Goal: Task Accomplishment & Management: Use online tool/utility

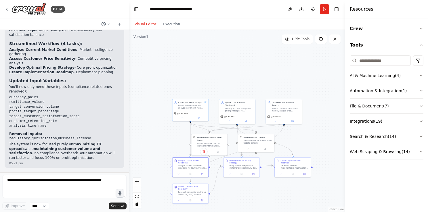
scroll to position [1080, 0]
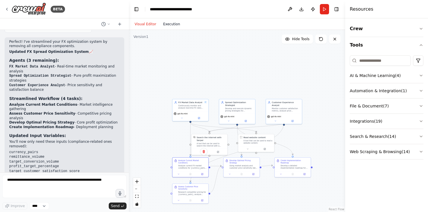
click at [169, 24] on button "Execution" at bounding box center [172, 24] width 24 height 7
click at [145, 21] on button "Visual Editor" at bounding box center [145, 24] width 28 height 7
click at [129, 40] on div ".deletable-edge-delete-btn { width: 20px; height: 20px; border: 0px solid #ffff…" at bounding box center [237, 121] width 216 height 182
click at [127, 39] on div at bounding box center [127, 106] width 2 height 212
click at [228, 83] on div ".deletable-edge-delete-btn { width: 20px; height: 20px; border: 0px solid #ffff…" at bounding box center [237, 121] width 216 height 182
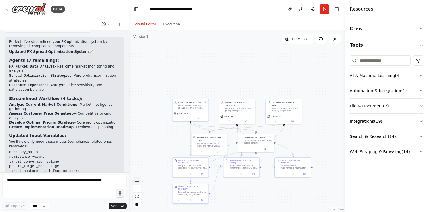
click at [137, 181] on icon "zoom in" at bounding box center [136, 181] width 3 height 3
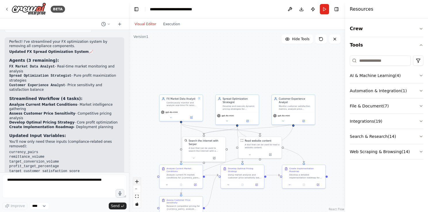
click at [137, 181] on icon "zoom in" at bounding box center [136, 181] width 3 height 3
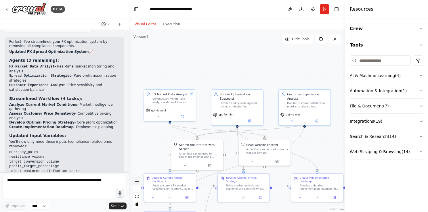
click at [137, 181] on icon "zoom in" at bounding box center [136, 181] width 3 height 3
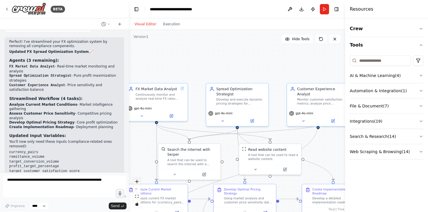
click at [137, 181] on icon "zoom in" at bounding box center [136, 181] width 3 height 3
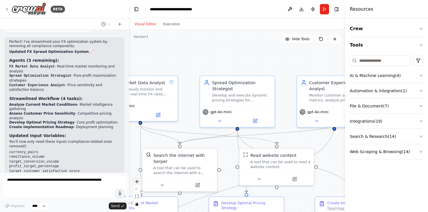
click at [137, 181] on icon "zoom in" at bounding box center [136, 181] width 3 height 3
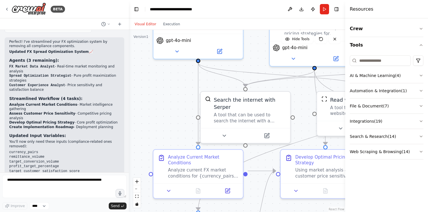
drag, startPoint x: 179, startPoint y: 124, endPoint x: 256, endPoint y: 61, distance: 99.1
click at [256, 61] on div ".deletable-edge-delete-btn { width: 20px; height: 20px; border: 0px solid #ffff…" at bounding box center [237, 121] width 216 height 182
click at [170, 187] on icon at bounding box center [169, 190] width 6 height 6
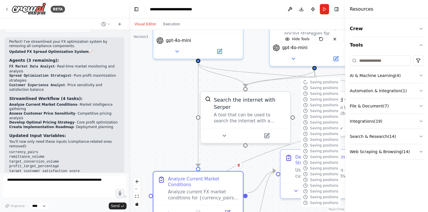
click at [249, 64] on div ".deletable-edge-delete-btn { width: 20px; height: 20px; border: 0px solid #ffff…" at bounding box center [237, 121] width 216 height 182
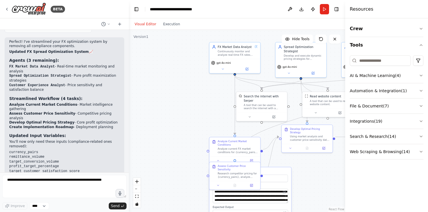
click at [179, 143] on div ".deletable-edge-delete-btn { width: 20px; height: 20px; border: 0px solid #ffff…" at bounding box center [237, 121] width 216 height 182
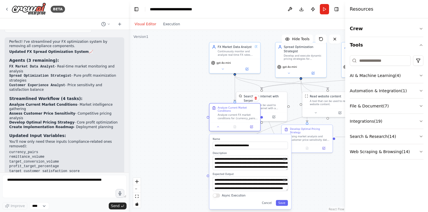
drag, startPoint x: 237, startPoint y: 139, endPoint x: 235, endPoint y: 102, distance: 36.5
click at [235, 103] on div "Analyze Current Market Conditions Analyze current FX market conditions for {cur…" at bounding box center [234, 117] width 51 height 28
click at [234, 160] on textarea "**********" at bounding box center [250, 163] width 75 height 14
type textarea "**********"
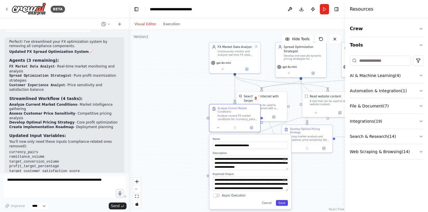
click at [282, 201] on button "Save" at bounding box center [282, 203] width 12 height 6
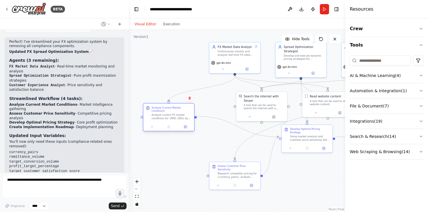
drag, startPoint x: 227, startPoint y: 105, endPoint x: 161, endPoint y: 104, distance: 66.4
click at [161, 104] on div "Analyze Current Market Conditions Analyze current FX market conditions for {PKR…" at bounding box center [168, 112] width 51 height 19
drag, startPoint x: 251, startPoint y: 94, endPoint x: 238, endPoint y: 95, distance: 12.8
click at [238, 95] on div "Search the internet with Serper" at bounding box center [253, 98] width 41 height 8
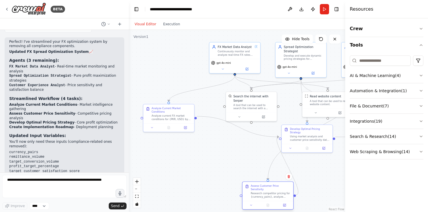
drag, startPoint x: 238, startPoint y: 164, endPoint x: 272, endPoint y: 183, distance: 39.0
click at [272, 183] on div "Assess Customer Price Sensitivity Research competitor pricing for {currency_pai…" at bounding box center [267, 191] width 51 height 19
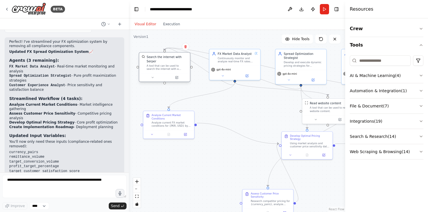
drag, startPoint x: 268, startPoint y: 94, endPoint x: 183, endPoint y: 58, distance: 92.6
click at [183, 58] on div "Search the internet with Serper" at bounding box center [167, 59] width 41 height 8
drag, startPoint x: 344, startPoint y: 57, endPoint x: 302, endPoint y: 40, distance: 45.0
click at [302, 40] on div "BETA I want to build an FX agent for my remittance business that will help me t…" at bounding box center [214, 106] width 428 height 212
click at [342, 56] on div "Customer Experience Analyst Monitor customer satisfaction metrics, analyze pric…" at bounding box center [367, 59] width 51 height 21
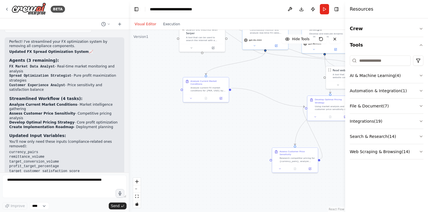
drag, startPoint x: 268, startPoint y: 164, endPoint x: 274, endPoint y: 149, distance: 15.5
click at [274, 149] on div ".deletable-edge-delete-btn { width: 20px; height: 20px; border: 0px solid #ffff…" at bounding box center [237, 121] width 216 height 182
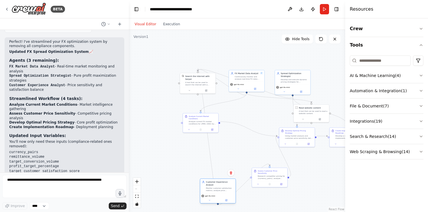
drag, startPoint x: 323, startPoint y: 80, endPoint x: 200, endPoint y: 187, distance: 162.4
click at [200, 187] on div "Customer Experience Analyst Monitor customer satisfaction metrics, analyze pric…" at bounding box center [217, 186] width 35 height 14
drag, startPoint x: 206, startPoint y: 74, endPoint x: 254, endPoint y: 139, distance: 81.3
click at [254, 139] on div "Search the internet with Serper A tool that can be used to search the internet …" at bounding box center [243, 143] width 35 height 14
drag, startPoint x: 195, startPoint y: 116, endPoint x: 186, endPoint y: 114, distance: 9.6
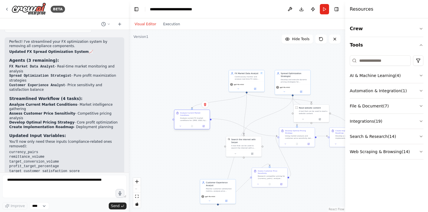
click at [186, 114] on div "Analyze Current Market Conditions Analyze current FX market conditions for {PKR…" at bounding box center [194, 117] width 28 height 10
drag, startPoint x: 246, startPoint y: 72, endPoint x: 200, endPoint y: 59, distance: 47.4
click at [200, 59] on div "FX Market Data Analyst Continuously monitor and analyze real-time FX rates for …" at bounding box center [206, 63] width 35 height 11
drag, startPoint x: 202, startPoint y: 112, endPoint x: 181, endPoint y: 105, distance: 22.3
click at [181, 105] on div "Analyze Current Market Conditions Analyze current FX market conditions for {PKR…" at bounding box center [171, 110] width 35 height 13
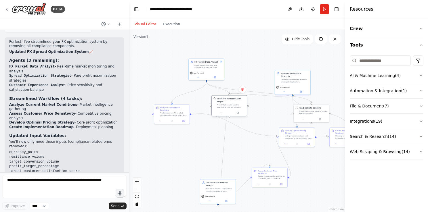
drag, startPoint x: 239, startPoint y: 140, endPoint x: 224, endPoint y: 100, distance: 42.9
click at [224, 100] on div "Search the internet with Serper" at bounding box center [231, 100] width 28 height 6
drag, startPoint x: 296, startPoint y: 72, endPoint x: 278, endPoint y: 54, distance: 24.8
click at [278, 54] on div "Spread Optimization Strategist" at bounding box center [277, 57] width 28 height 6
drag, startPoint x: 304, startPoint y: 106, endPoint x: 142, endPoint y: 80, distance: 164.0
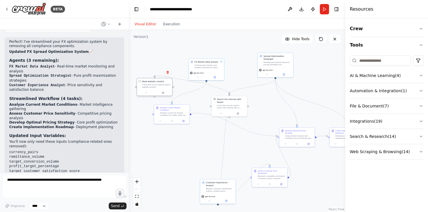
click at [142, 80] on div "Read website content" at bounding box center [153, 81] width 22 height 3
drag, startPoint x: 176, startPoint y: 108, endPoint x: 189, endPoint y: 122, distance: 20.0
click at [189, 122] on div "Analyze Current Market Conditions" at bounding box center [188, 122] width 28 height 5
drag, startPoint x: 158, startPoint y: 79, endPoint x: 158, endPoint y: 98, distance: 19.3
click at [158, 98] on div "Read website content A tool that can be used to read a website content." at bounding box center [155, 107] width 36 height 18
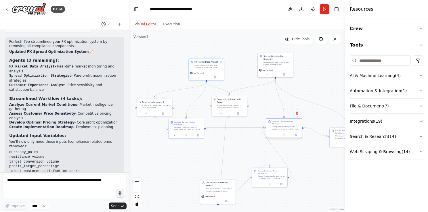
drag, startPoint x: 292, startPoint y: 129, endPoint x: 278, endPoint y: 120, distance: 16.3
click at [278, 120] on div "Develop Optimal Pricing Strategy Using market analysis and customer price sensi…" at bounding box center [283, 125] width 35 height 13
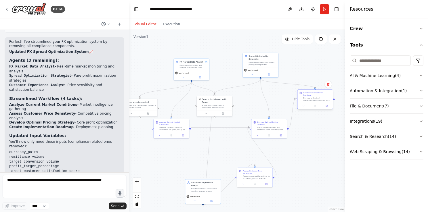
drag, startPoint x: 339, startPoint y: 129, endPoint x: 308, endPoint y: 90, distance: 49.5
click at [308, 90] on div "Create Implementation Roadmap Develop a detailed implementation roadmap for the…" at bounding box center [314, 96] width 35 height 13
drag, startPoint x: 262, startPoint y: 170, endPoint x: 221, endPoint y: 147, distance: 46.7
click at [221, 147] on div "Assess Customer Price Sensitivity" at bounding box center [225, 148] width 28 height 5
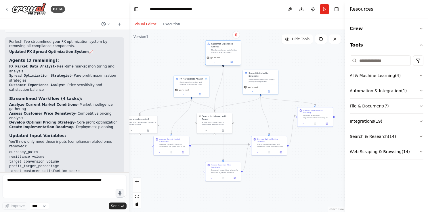
drag, startPoint x: 215, startPoint y: 181, endPoint x: 232, endPoint y: 45, distance: 137.3
click at [232, 45] on div "Customer Experience Analyst" at bounding box center [225, 46] width 28 height 6
click at [299, 183] on div ".deletable-edge-delete-btn { width: 20px; height: 20px; border: 0px solid #ffff…" at bounding box center [237, 121] width 216 height 182
click at [205, 123] on div "Search the internet with Serper A tool that can be used to search the internet …" at bounding box center [214, 120] width 35 height 14
click at [206, 129] on icon at bounding box center [206, 130] width 2 height 2
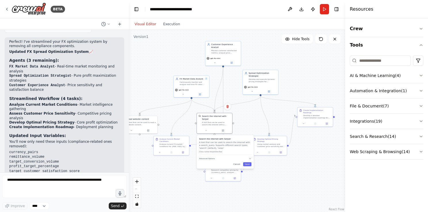
click at [218, 151] on div "Search the internet with Serper A tool that can be used to search the internet …" at bounding box center [225, 146] width 52 height 18
click at [214, 157] on button "Advanced Options" at bounding box center [225, 158] width 52 height 3
click at [217, 172] on input "text" at bounding box center [225, 174] width 49 height 5
click at [248, 184] on button "Save" at bounding box center [247, 186] width 8 height 4
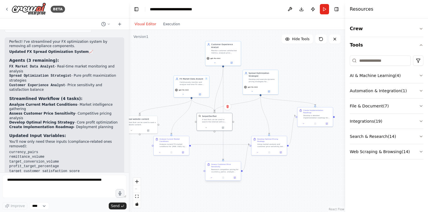
click at [220, 170] on div "Research competitor pricing for {currency_pairs}, analyze customer feedback and…" at bounding box center [225, 170] width 28 height 5
click at [212, 178] on div at bounding box center [222, 178] width 35 height 6
click at [212, 176] on icon at bounding box center [211, 177] width 2 height 2
click at [178, 189] on div ".deletable-edge-delete-btn { width: 20px; height: 20px; border: 0px solid #ffff…" at bounding box center [237, 121] width 216 height 182
click at [310, 175] on div ".deletable-edge-delete-btn { width: 20px; height: 20px; border: 0px solid #ffff…" at bounding box center [237, 121] width 216 height 182
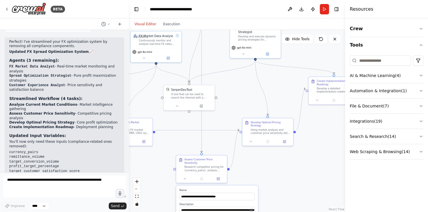
click at [279, 179] on div ".deletable-edge-delete-btn { width: 20px; height: 20px; border: 0px solid #ffff…" at bounding box center [237, 121] width 216 height 182
click at [264, 170] on div ".deletable-edge-delete-btn { width: 20px; height: 20px; border: 0px solid #ffff…" at bounding box center [237, 121] width 216 height 182
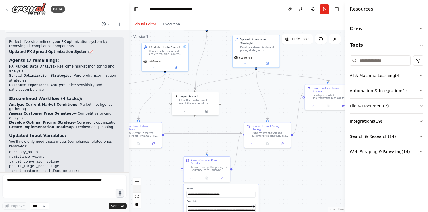
click at [139, 190] on button "zoom out" at bounding box center [136, 188] width 7 height 7
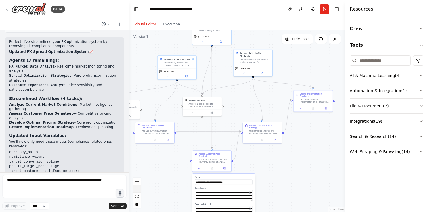
click at [139, 190] on button "zoom out" at bounding box center [136, 188] width 7 height 7
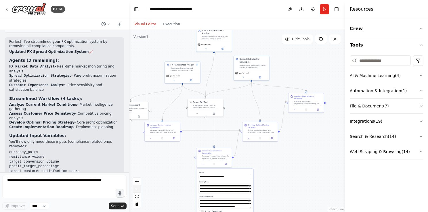
click at [139, 190] on div "React Flow controls" at bounding box center [136, 193] width 7 height 30
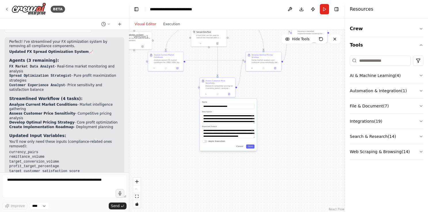
drag, startPoint x: 299, startPoint y: 158, endPoint x: 302, endPoint y: 88, distance: 70.2
click at [302, 88] on div ".deletable-edge-delete-btn { width: 20px; height: 20px; border: 0px solid #ffff…" at bounding box center [237, 121] width 216 height 182
click at [138, 183] on button "zoom in" at bounding box center [136, 181] width 7 height 7
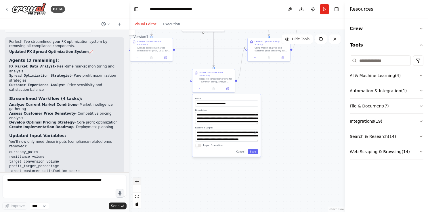
click at [138, 183] on button "zoom in" at bounding box center [136, 181] width 7 height 7
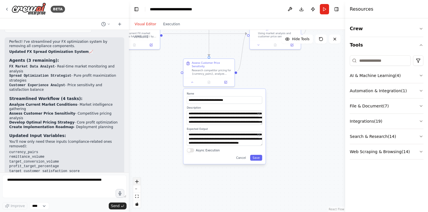
click at [138, 183] on button "zoom in" at bounding box center [136, 181] width 7 height 7
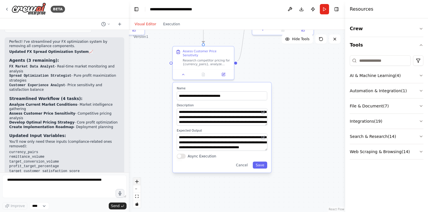
click at [138, 183] on button "zoom in" at bounding box center [136, 181] width 7 height 7
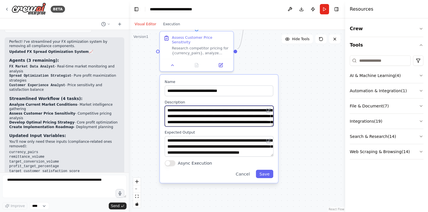
click at [254, 106] on textarea "**********" at bounding box center [219, 116] width 109 height 21
type textarea "**********"
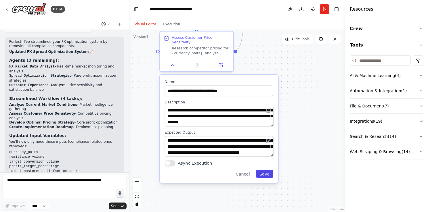
click at [265, 170] on button "Save" at bounding box center [265, 174] width 18 height 8
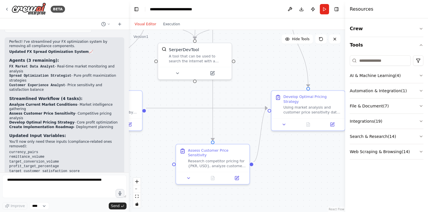
drag, startPoint x: 237, startPoint y: 114, endPoint x: 253, endPoint y: 227, distance: 114.1
click at [253, 212] on html "BETA I want to build an FX agent for my remittance business that will help me t…" at bounding box center [214, 106] width 428 height 212
click at [286, 121] on button at bounding box center [284, 123] width 20 height 7
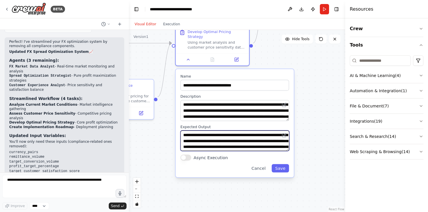
drag, startPoint x: 256, startPoint y: 193, endPoint x: 159, endPoint y: 128, distance: 116.3
click at [159, 128] on div ".deletable-edge-delete-btn { width: 20px; height: 20px; border: 0px solid #ffff…" at bounding box center [237, 121] width 216 height 182
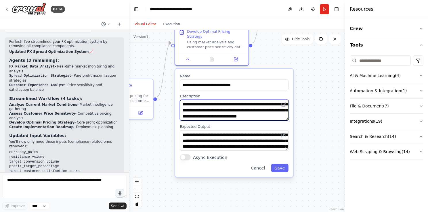
scroll to position [23, 0]
click at [286, 101] on button at bounding box center [283, 104] width 7 height 7
click at [286, 102] on button at bounding box center [283, 104] width 7 height 7
click at [286, 101] on button at bounding box center [283, 104] width 7 height 7
drag, startPoint x: 260, startPoint y: 109, endPoint x: 261, endPoint y: 99, distance: 10.1
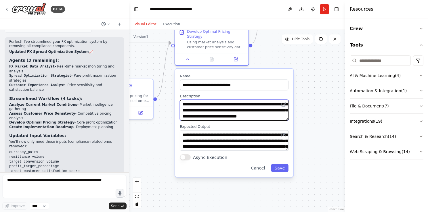
click at [261, 100] on textarea "**********" at bounding box center [234, 110] width 109 height 21
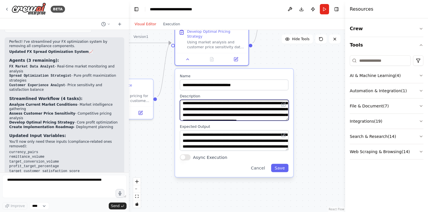
scroll to position [1, 0]
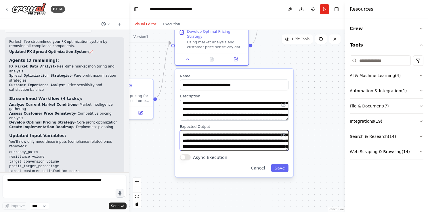
click at [233, 134] on textarea "**********" at bounding box center [234, 140] width 109 height 21
type textarea "**********"
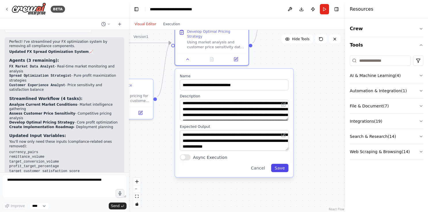
click at [282, 164] on button "Save" at bounding box center [280, 168] width 18 height 8
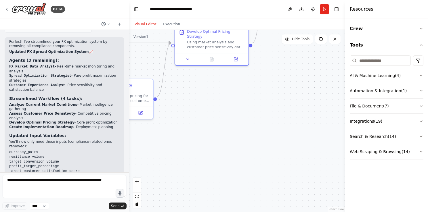
click at [317, 91] on div ".deletable-edge-delete-btn { width: 20px; height: 20px; border: 0px solid #ffff…" at bounding box center [237, 121] width 216 height 182
click at [282, 101] on div ".deletable-edge-delete-btn { width: 20px; height: 20px; border: 0px solid #ffff…" at bounding box center [237, 121] width 216 height 182
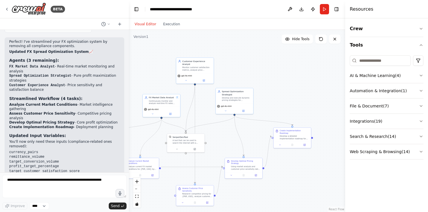
drag, startPoint x: 251, startPoint y: 58, endPoint x: 252, endPoint y: 145, distance: 87.1
click at [252, 145] on div ".deletable-edge-delete-btn { width: 20px; height: 20px; border: 0px solid #ffff…" at bounding box center [237, 121] width 216 height 182
click at [282, 144] on div at bounding box center [291, 144] width 37 height 6
click at [279, 143] on icon at bounding box center [280, 144] width 2 height 2
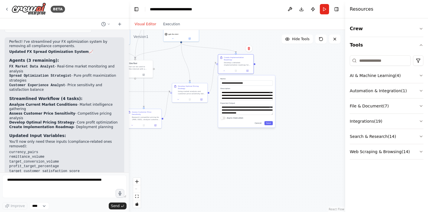
drag, startPoint x: 331, startPoint y: 127, endPoint x: 275, endPoint y: 56, distance: 90.6
click at [275, 56] on div ".deletable-edge-delete-btn { width: 20px; height: 20px; border: 0px solid #ffff…" at bounding box center [237, 121] width 216 height 182
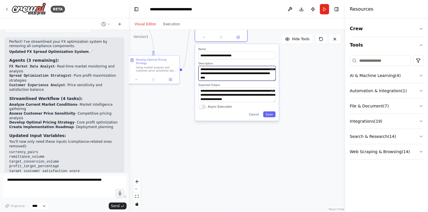
scroll to position [17, 0]
click at [270, 112] on button "Save" at bounding box center [269, 115] width 12 height 6
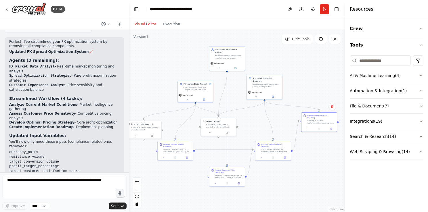
drag, startPoint x: 238, startPoint y: 85, endPoint x: 320, endPoint y: 158, distance: 109.3
click at [320, 158] on div ".deletable-edge-delete-btn { width: 20px; height: 20px; border: 0px solid #ffff…" at bounding box center [237, 121] width 216 height 182
click at [196, 90] on div "FX Market Data Analyst Continuously monitor and analyze real-time FX rates for …" at bounding box center [195, 85] width 35 height 11
click at [186, 99] on icon at bounding box center [187, 99] width 2 height 2
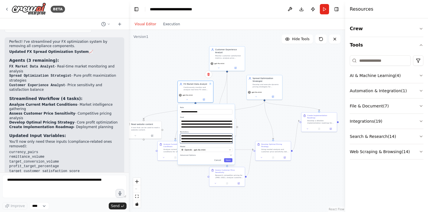
click at [200, 138] on textarea "**********" at bounding box center [206, 139] width 52 height 10
click at [143, 61] on div "**********" at bounding box center [237, 121] width 216 height 182
click at [160, 83] on div "**********" at bounding box center [237, 121] width 216 height 182
click at [161, 156] on button at bounding box center [164, 156] width 10 height 3
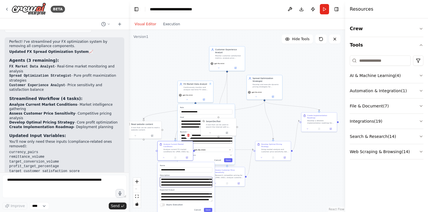
click at [171, 182] on textarea "**********" at bounding box center [186, 182] width 52 height 10
click at [175, 197] on textarea "**********" at bounding box center [186, 197] width 52 height 10
click at [189, 198] on textarea "**********" at bounding box center [186, 197] width 52 height 10
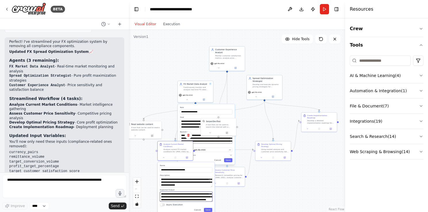
scroll to position [6, 0]
type textarea "**********"
click at [208, 208] on button "Save" at bounding box center [208, 210] width 8 height 4
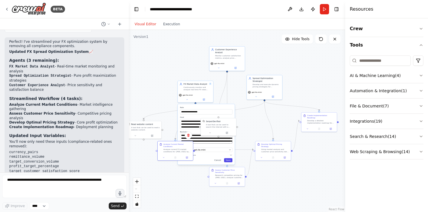
click at [229, 160] on button "Save" at bounding box center [228, 160] width 8 height 4
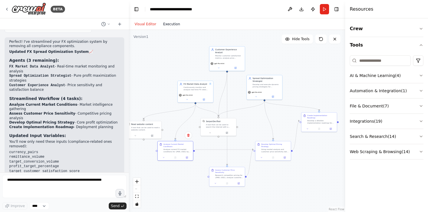
click at [172, 24] on button "Execution" at bounding box center [172, 24] width 24 height 7
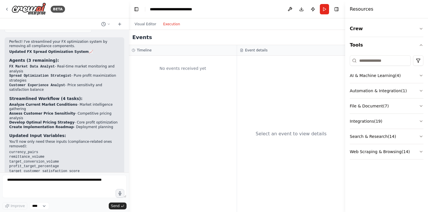
click at [289, 135] on div "Select an event to view details" at bounding box center [291, 134] width 71 height 7
click at [254, 48] on h3 "Event details" at bounding box center [256, 50] width 22 height 5
click at [164, 50] on div "Timeline" at bounding box center [183, 50] width 102 height 5
click at [389, 30] on button "Crew" at bounding box center [387, 29] width 74 height 16
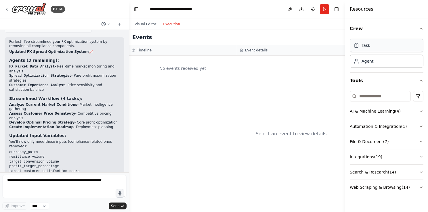
click at [364, 51] on div "Task" at bounding box center [387, 45] width 74 height 13
click at [359, 60] on div "Agent" at bounding box center [363, 61] width 20 height 6
click at [369, 49] on div "Task" at bounding box center [387, 45] width 74 height 13
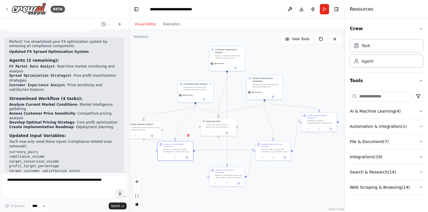
click at [145, 24] on button "Visual Editor" at bounding box center [145, 24] width 28 height 7
click at [326, 9] on button "Run" at bounding box center [324, 9] width 9 height 10
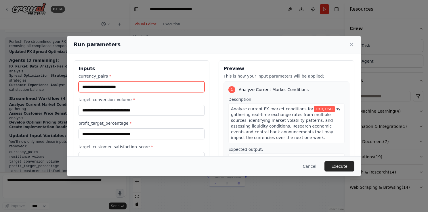
click at [121, 86] on input "currency_pairs *" at bounding box center [141, 86] width 126 height 11
type input "********"
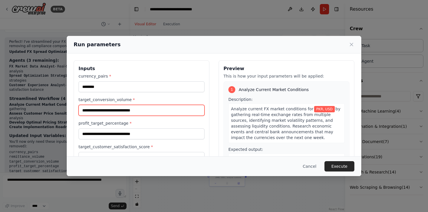
click at [120, 113] on input "target_conversion_volume *" at bounding box center [141, 110] width 126 height 11
type input "**********"
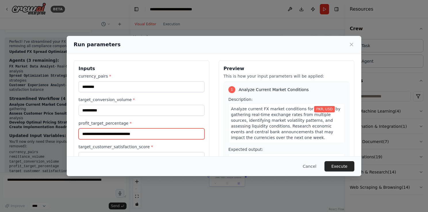
click at [121, 135] on input "profit_target_percentage *" at bounding box center [141, 133] width 126 height 11
type input "**"
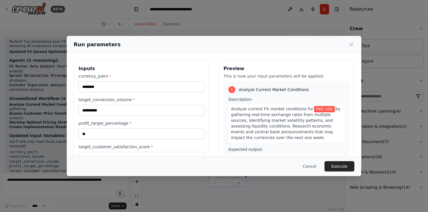
click at [149, 147] on label "target_customer_satisfaction_score *" at bounding box center [141, 147] width 126 height 6
click at [149, 152] on input "target_customer_satisfaction_score *" at bounding box center [141, 157] width 126 height 11
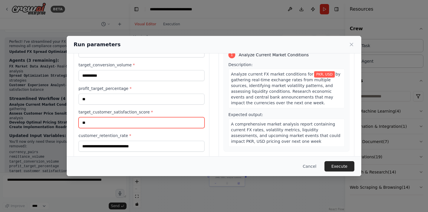
scroll to position [65, 0]
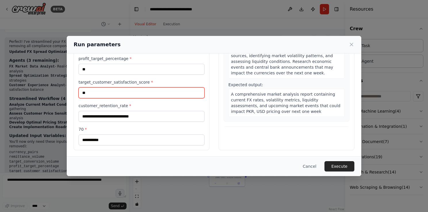
type input "**"
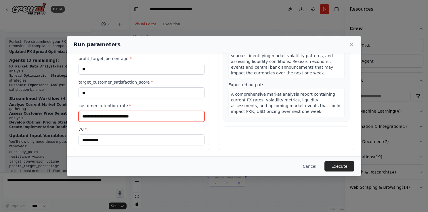
click at [134, 120] on input "customer_retention_rate *" at bounding box center [141, 116] width 126 height 11
click at [134, 118] on input "customer_retention_rate *" at bounding box center [141, 116] width 126 height 11
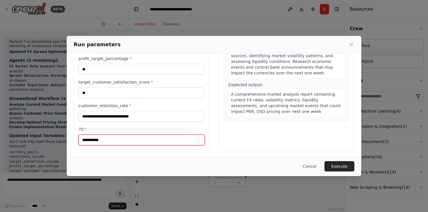
click at [125, 137] on input "70 *" at bounding box center [141, 140] width 126 height 11
type input "**"
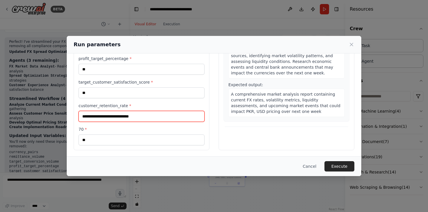
click at [128, 117] on input "customer_retention_rate *" at bounding box center [141, 116] width 126 height 11
type input "**"
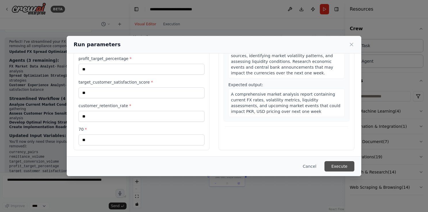
click at [341, 167] on button "Execute" at bounding box center [339, 166] width 30 height 10
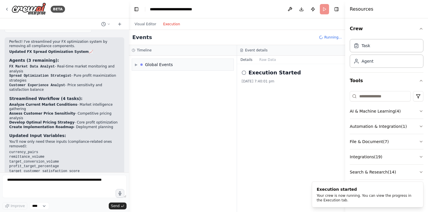
click at [168, 22] on button "Execution" at bounding box center [172, 24] width 24 height 7
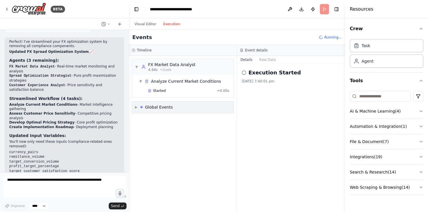
click at [162, 108] on div "Global Events" at bounding box center [159, 107] width 28 height 6
click at [266, 60] on button "Raw Data" at bounding box center [268, 60] width 24 height 8
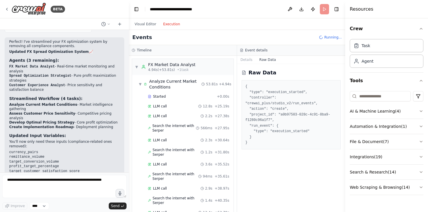
click at [238, 148] on div "Raw Data { "type": "execution_started", "controller": "crewai_plus/studio_v2/ru…" at bounding box center [291, 138] width 108 height 148
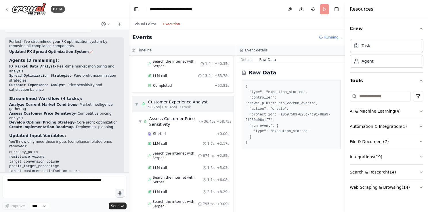
click at [135, 102] on span "▼" at bounding box center [136, 104] width 3 height 5
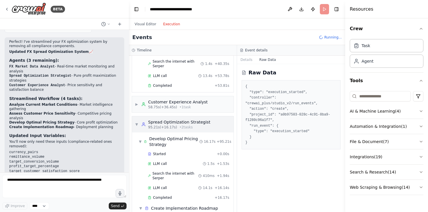
click at [137, 122] on span "▼" at bounding box center [136, 124] width 3 height 5
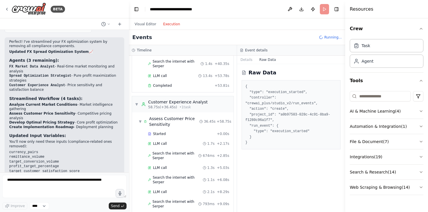
click at [136, 102] on span "▼" at bounding box center [136, 104] width 3 height 5
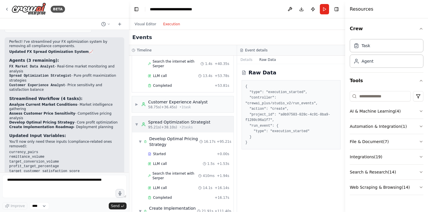
click at [135, 122] on span "▼" at bounding box center [136, 124] width 3 height 5
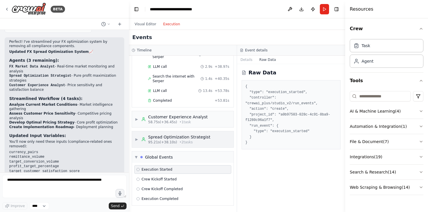
scroll to position [110, 0]
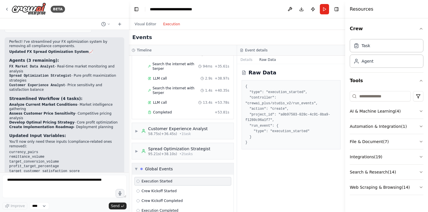
click at [136, 167] on span "▼" at bounding box center [136, 169] width 3 height 5
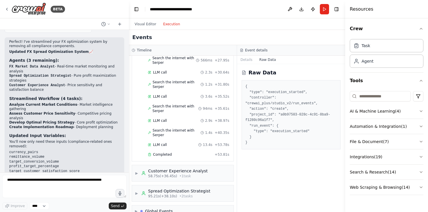
scroll to position [0, 0]
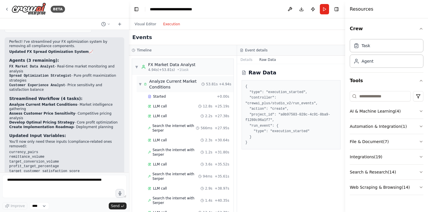
click at [139, 86] on span "▼" at bounding box center [140, 84] width 3 height 5
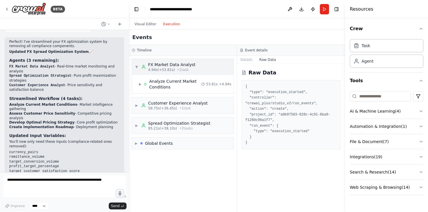
click at [138, 67] on span "▼" at bounding box center [136, 67] width 3 height 5
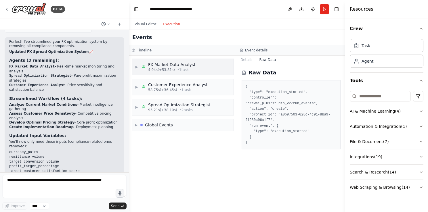
click at [138, 67] on span "▶" at bounding box center [136, 67] width 3 height 5
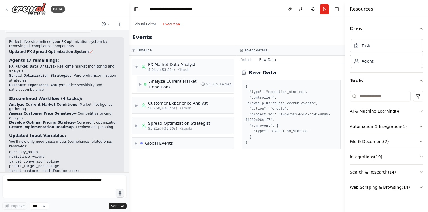
click at [140, 86] on span "▶" at bounding box center [140, 84] width 3 height 5
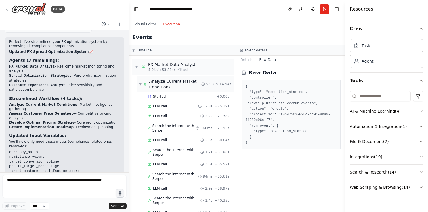
click at [140, 86] on span "▼" at bounding box center [140, 84] width 3 height 5
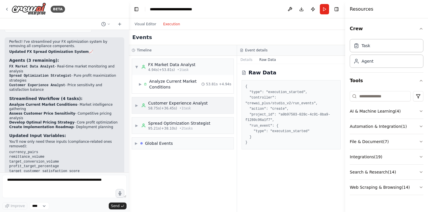
click at [136, 105] on span "▶" at bounding box center [136, 105] width 3 height 5
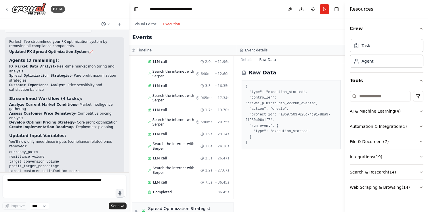
scroll to position [168, 0]
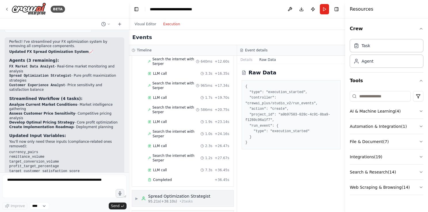
click at [168, 193] on div "Spread Optimization Strategist" at bounding box center [179, 196] width 62 height 6
click at [232, 200] on div "▼ FX Market Data Analyst 4.94s (+53.81s) • 1 task ▶ Analyze Current Market Cond…" at bounding box center [183, 134] width 108 height 156
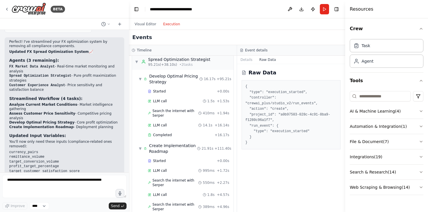
scroll to position [351, 0]
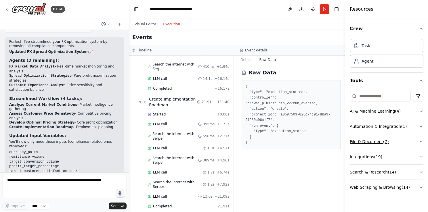
click at [363, 142] on button "File & Document ( 7 )" at bounding box center [387, 141] width 74 height 15
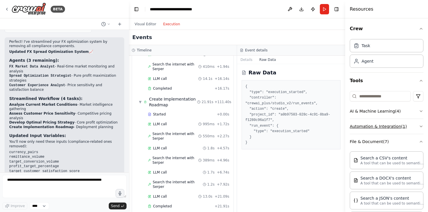
click at [390, 129] on button "Automation & Integration ( 1 )" at bounding box center [387, 126] width 74 height 15
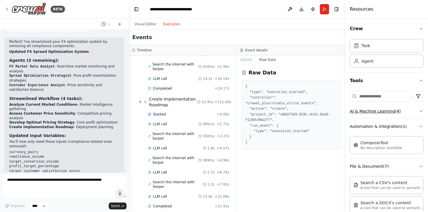
click at [382, 113] on button "AI & Machine Learning ( 4 )" at bounding box center [387, 111] width 74 height 15
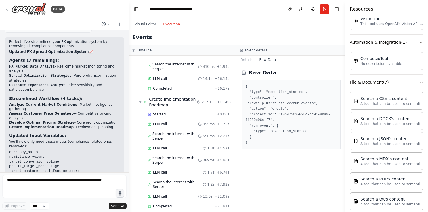
scroll to position [245, 0]
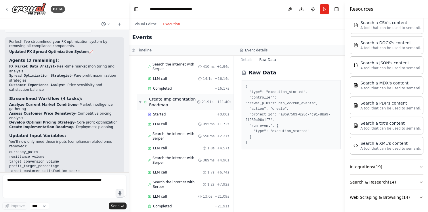
click at [140, 100] on span "▼" at bounding box center [140, 102] width 3 height 5
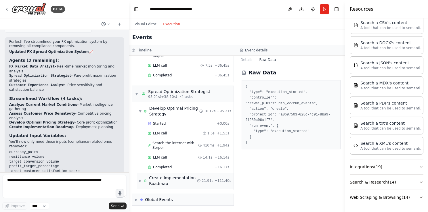
scroll to position [255, 0]
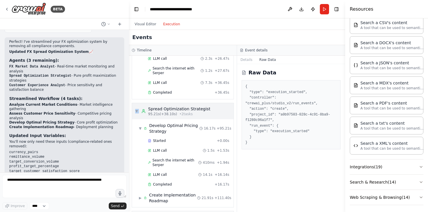
drag, startPoint x: 140, startPoint y: 85, endPoint x: 136, endPoint y: 93, distance: 9.0
click at [136, 93] on div "▼ FX Market Data Analyst 4.94s (+53.81s) • 1 task ▶ Analyze Current Market Cond…" at bounding box center [183, 134] width 108 height 156
click at [136, 106] on div "▼ Spread Optimization Strategist 95.21s (+38.10s) • 2 task s" at bounding box center [172, 111] width 75 height 10
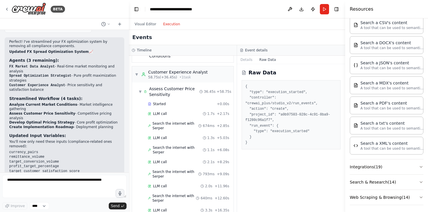
scroll to position [0, 0]
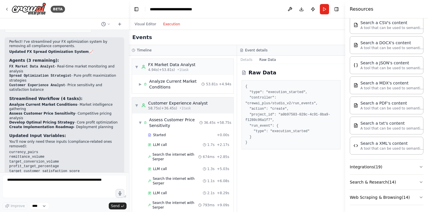
click at [135, 104] on span "▼" at bounding box center [136, 105] width 3 height 5
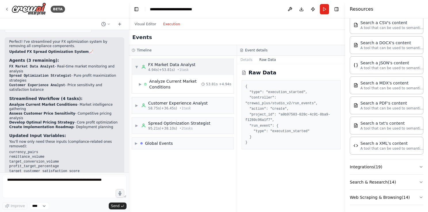
click at [136, 68] on span "▼" at bounding box center [136, 67] width 3 height 5
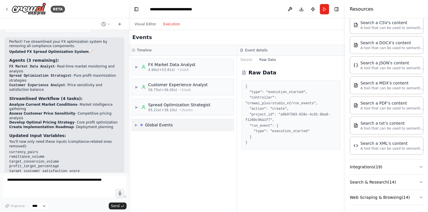
click at [136, 125] on span "▶" at bounding box center [136, 125] width 3 height 5
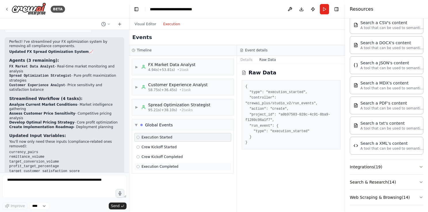
click at [145, 165] on span "Execution Completed" at bounding box center [159, 166] width 37 height 5
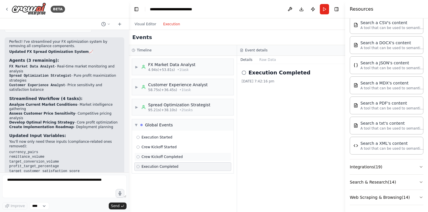
click at [150, 155] on span "Crew Kickoff Completed" at bounding box center [161, 157] width 41 height 5
click at [152, 148] on span "Crew Kickoff Started" at bounding box center [158, 147] width 35 height 5
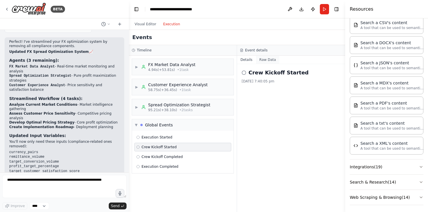
click at [266, 57] on button "Raw Data" at bounding box center [268, 60] width 24 height 8
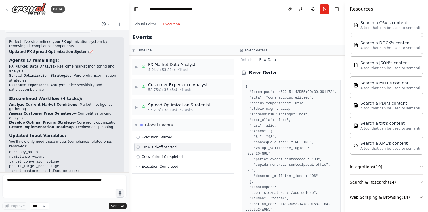
click at [343, 203] on button "Toggle Sidebar" at bounding box center [345, 106] width 5 height 212
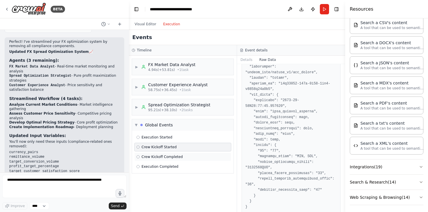
click at [202, 155] on div "Crew Kickoff Completed" at bounding box center [182, 157] width 93 height 5
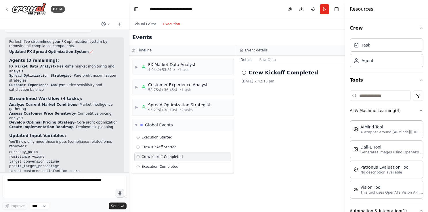
scroll to position [0, 0]
click at [419, 110] on icon "button" at bounding box center [421, 111] width 5 height 5
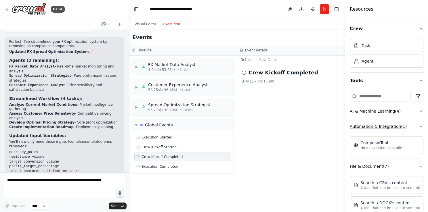
click at [419, 126] on icon "button" at bounding box center [421, 126] width 5 height 5
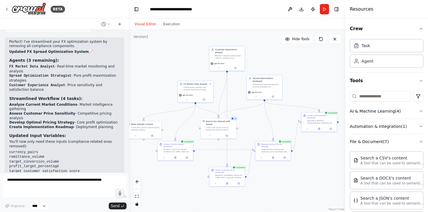
click at [144, 22] on button "Visual Editor" at bounding box center [145, 24] width 28 height 7
click at [120, 26] on icon at bounding box center [119, 24] width 5 height 5
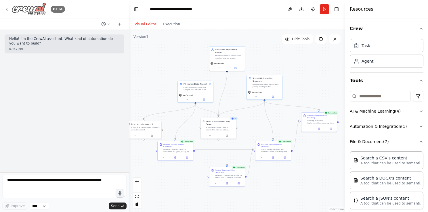
click at [7, 9] on icon at bounding box center [7, 9] width 5 height 5
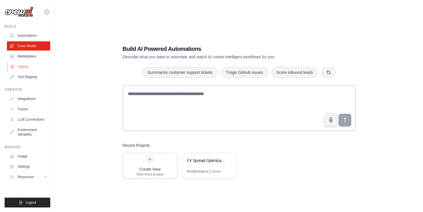
click at [24, 65] on link "Agents" at bounding box center [28, 66] width 43 height 9
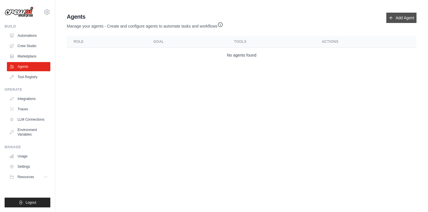
click at [405, 16] on link "Add Agent" at bounding box center [401, 18] width 30 height 10
